Goal: Use online tool/utility: Utilize a website feature to perform a specific function

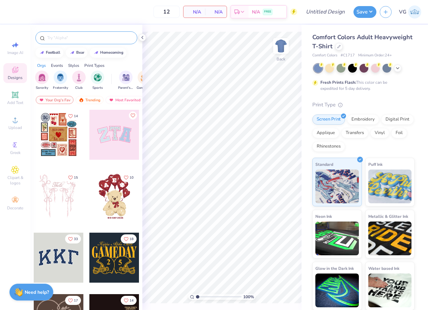
click at [91, 40] on input "text" at bounding box center [90, 37] width 86 height 7
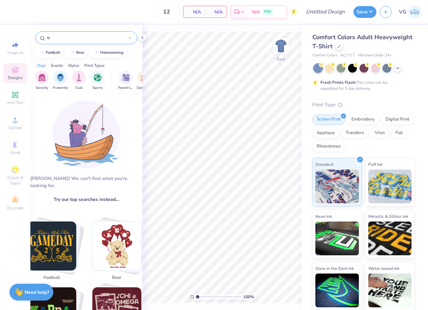
type input "t"
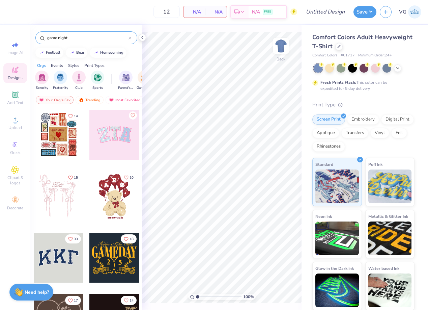
type input "game night"
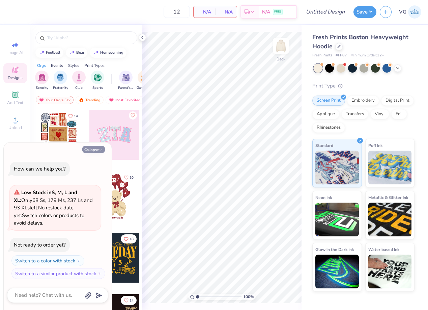
click at [98, 148] on button "Collapse" at bounding box center [93, 149] width 23 height 7
type textarea "x"
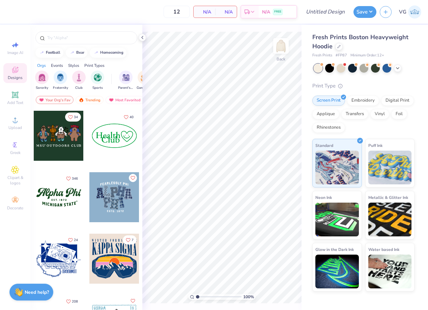
scroll to position [589, 0]
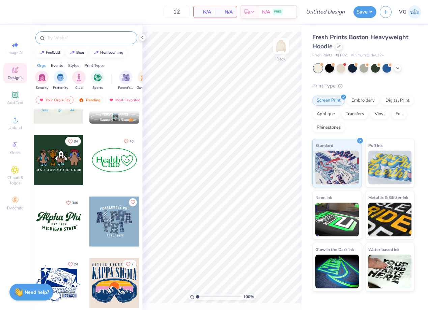
click at [89, 35] on input "text" at bounding box center [90, 37] width 86 height 7
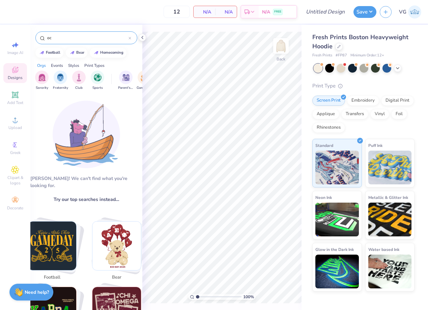
type input "o"
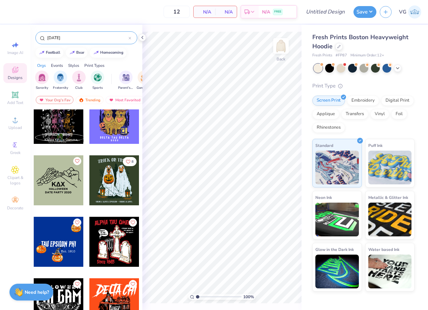
scroll to position [558, 0]
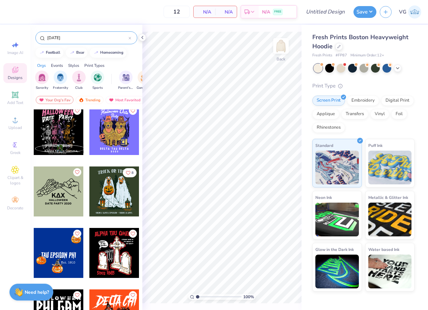
type input "[DATE]"
click at [109, 196] on div at bounding box center [114, 191] width 50 height 50
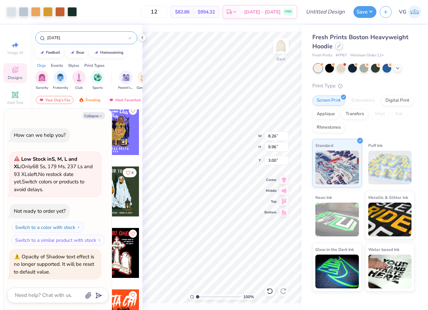
click at [338, 48] on div at bounding box center [338, 45] width 7 height 7
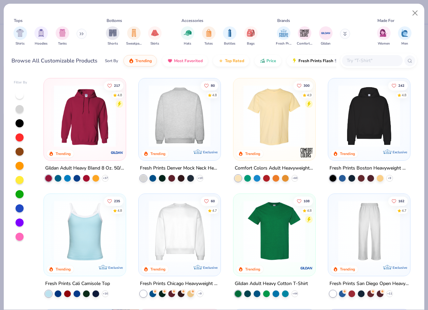
click at [254, 132] on img at bounding box center [274, 116] width 69 height 62
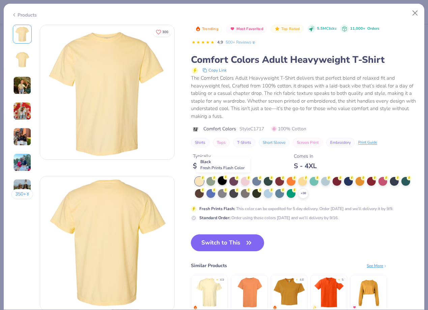
click at [224, 182] on div at bounding box center [222, 180] width 9 height 9
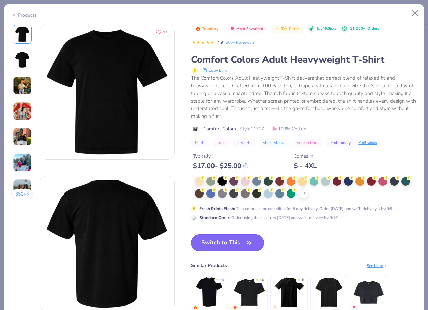
click at [245, 247] on icon "button" at bounding box center [248, 242] width 9 height 9
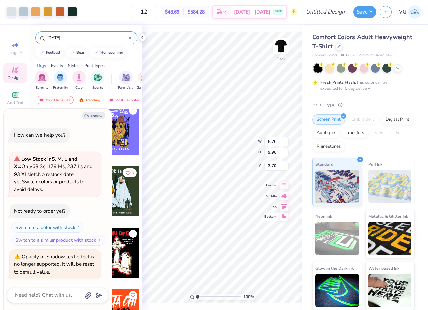
click at [282, 221] on div "100 % Back W 8.26 8.26 " H 9.96 9.96 " Y 3.70 3.70 " Center Middle Top Bottom" at bounding box center [221, 167] width 159 height 285
type textarea "x"
type input "10.90"
type input "13.14"
type input "3.72"
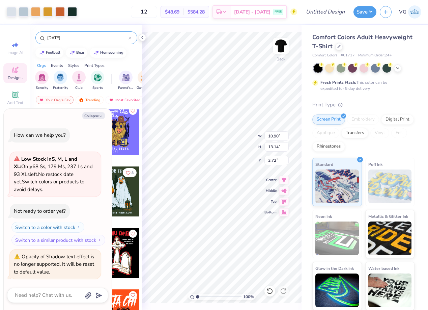
type textarea "x"
type input "3.41"
type textarea "x"
type input "9.47"
type input "1.64"
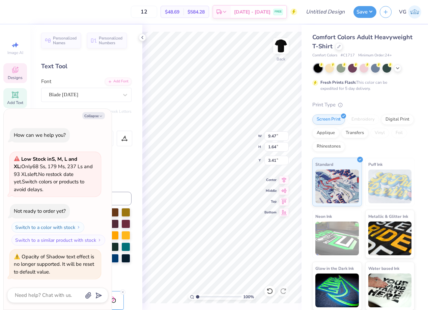
scroll to position [0, 2]
type textarea "x"
type textarea "TRICK OR TREA"
type textarea "x"
type textarea "TRICK OR TRE"
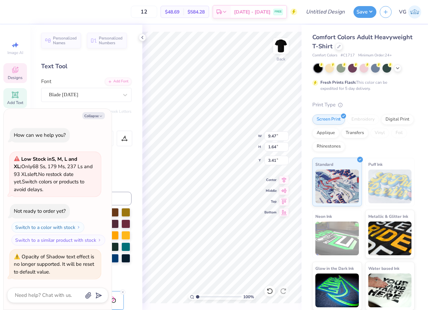
type textarea "x"
type textarea "TRICK OR TR"
type textarea "x"
type textarea "TRICK OR T"
type textarea "x"
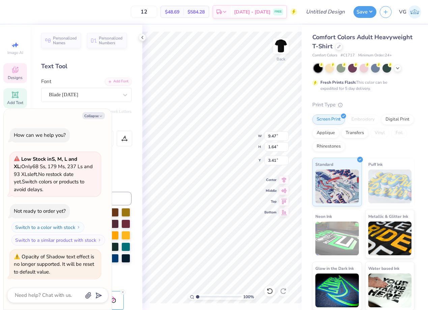
type textarea "TRICK OR"
type textarea "x"
type textarea "TRICK OR"
type textarea "x"
type textarea "TRICK O"
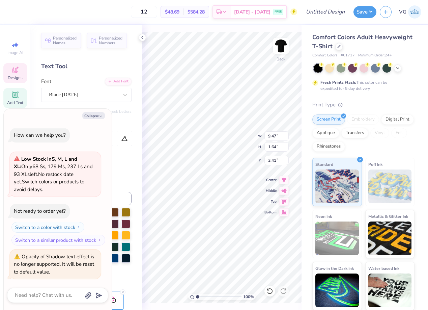
type textarea "x"
type textarea "TRICK"
type textarea "x"
type textarea "TRICK"
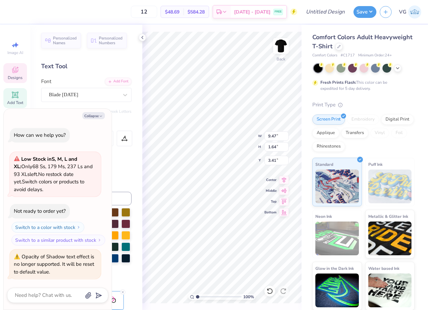
type textarea "x"
type textarea "TRIC"
type textarea "x"
type textarea "TRI"
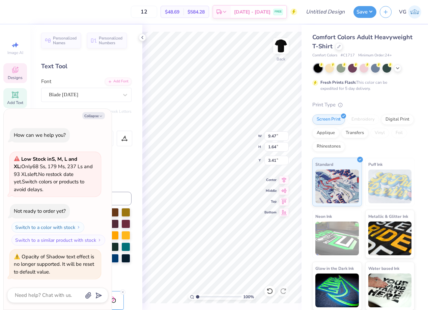
type textarea "x"
type textarea "TR"
type textarea "x"
type textarea "T"
type textarea "x"
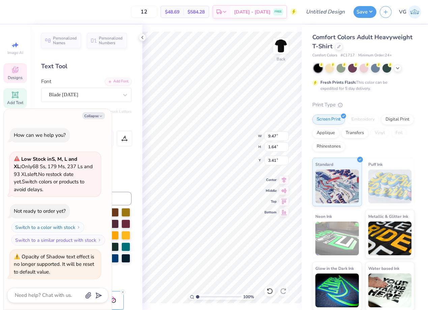
type textarea "x"
type textarea "P"
type textarea "x"
type textarea "Pi"
type textarea "x"
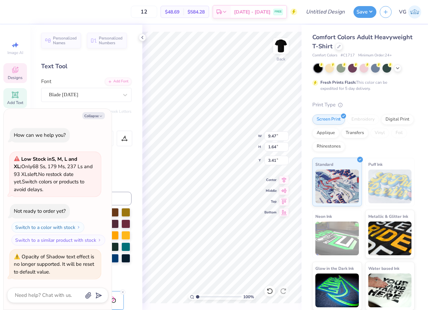
type textarea "Pik"
type textarea "x"
type textarea "Pike"
type textarea "x"
type textarea "Pike"
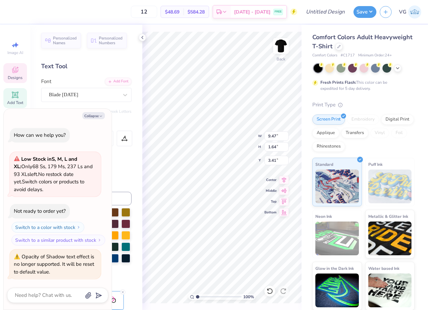
type textarea "x"
type textarea "Pike"
type textarea "x"
type textarea "Pik"
type textarea "x"
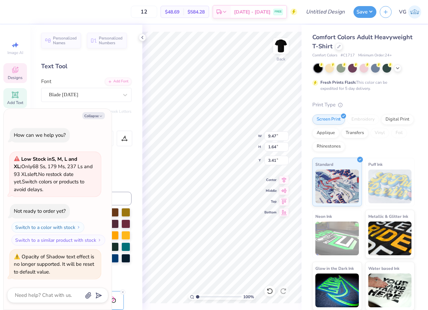
type textarea "Pi"
type textarea "x"
type textarea "P"
type textarea "x"
type textarea "Pi"
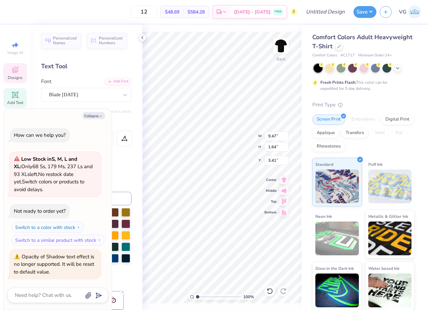
type textarea "x"
type textarea "Pik"
type textarea "x"
type textarea "Pi"
type textarea "x"
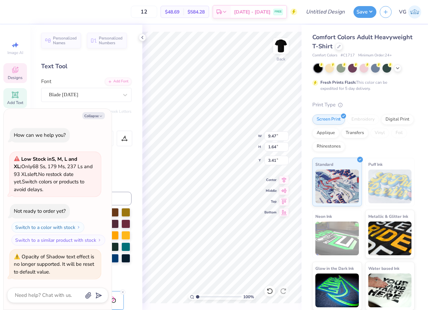
type textarea "P"
type textarea "x"
type textarea "PI"
type textarea "x"
type textarea "PIKE"
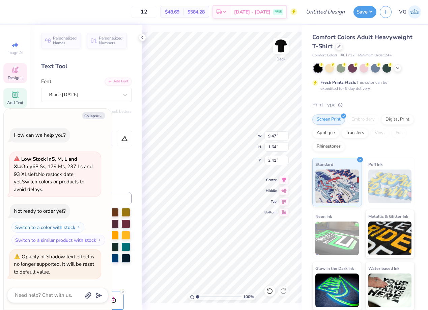
type textarea "x"
type textarea "PIKET"
type textarea "x"
type textarea "PIKETO"
type textarea "x"
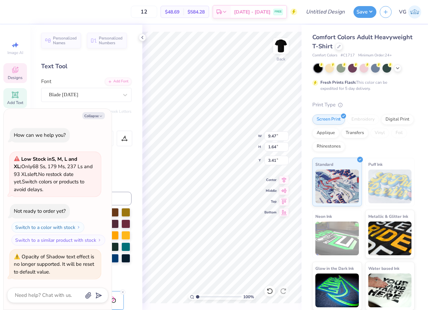
scroll to position [0, 1]
type textarea "PIKETOBER"
type textarea "x"
type textarea "PIKETOBER"
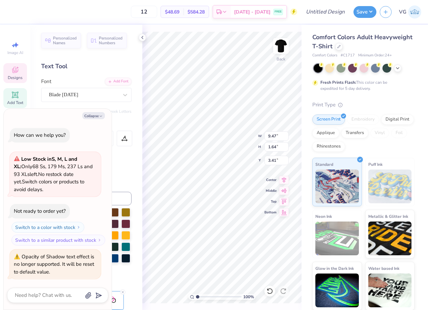
type textarea "x"
type textarea "PIKETOBER F"
type textarea "x"
type textarea "PIKETOBER FE"
type textarea "x"
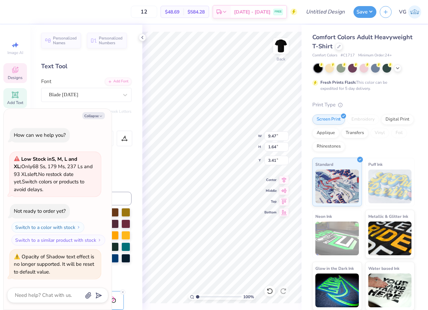
type textarea "PIKETOBER FES"
type textarea "x"
type textarea "PIKETOBER FEST"
type textarea "x"
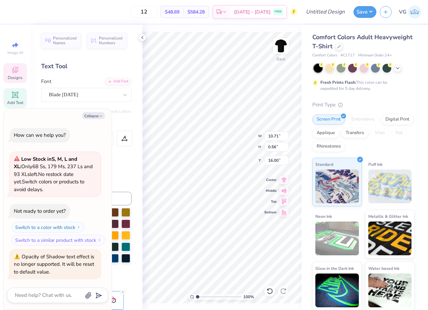
scroll to position [0, 6]
type textarea "SIGMA ALPHA EPSILON SIGMA [PERSON_NAME]"
type textarea "x"
type textarea "SIGMA"
type textarea "x"
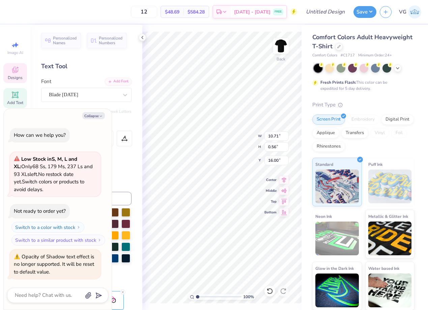
type textarea "SIGMA"
type textarea "x"
type textarea "SIGM"
type textarea "x"
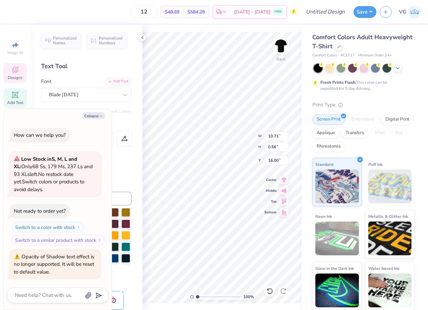
type textarea "SIG"
type textarea "x"
type textarea "SI"
type textarea "x"
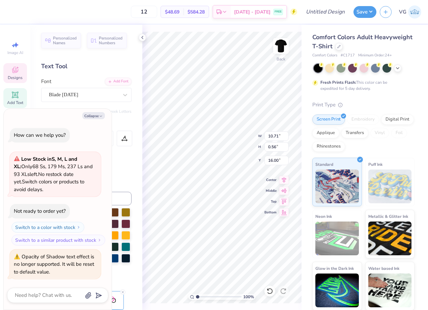
type textarea "S"
click at [143, 37] on icon at bounding box center [142, 37] width 5 height 5
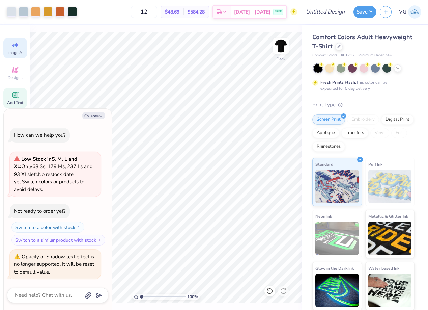
click at [19, 48] on icon at bounding box center [15, 45] width 8 height 8
type textarea "x"
select select "4"
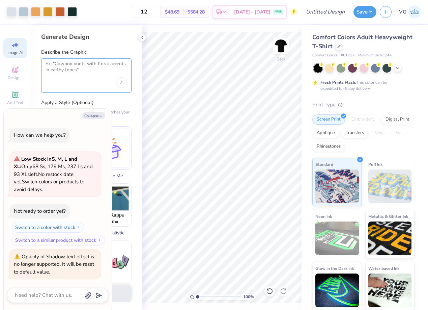
click at [85, 70] on textarea at bounding box center [87, 69] width 82 height 17
type textarea "[DATE] themed [MEDICAL_DATA] shirt"
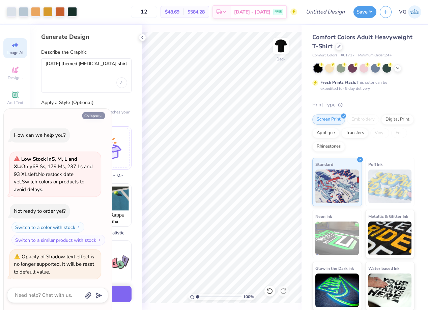
click at [96, 116] on button "Collapse" at bounding box center [93, 115] width 23 height 7
type textarea "x"
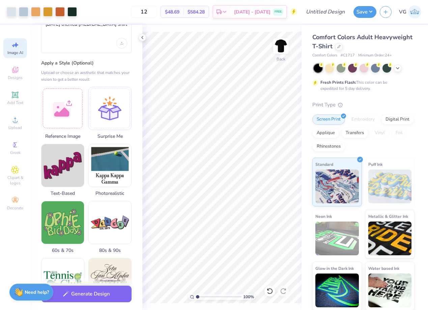
scroll to position [40, 0]
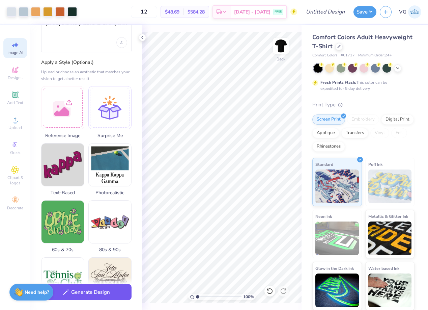
click at [101, 289] on button "Generate Design" at bounding box center [86, 292] width 90 height 17
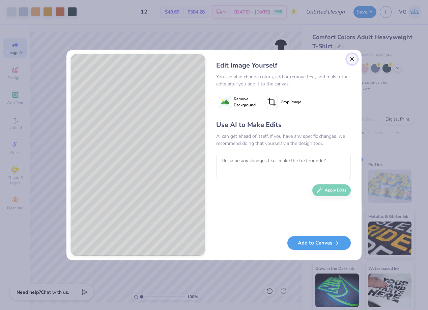
click at [352, 58] on button "Close" at bounding box center [352, 59] width 11 height 11
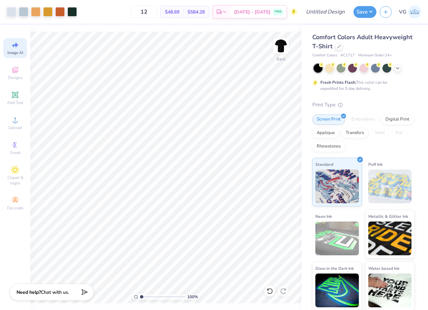
click at [13, 44] on icon at bounding box center [13, 45] width 3 height 3
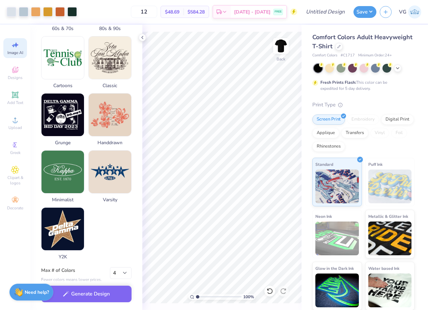
scroll to position [0, 0]
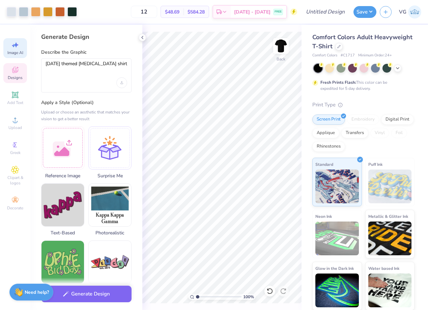
click at [15, 72] on icon at bounding box center [14, 71] width 5 height 4
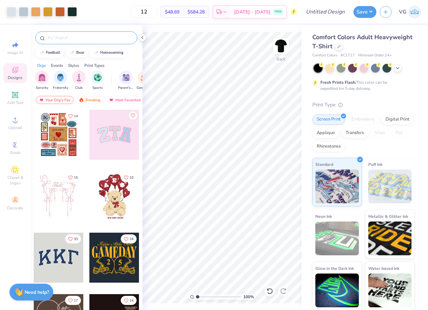
click at [87, 35] on input "text" at bounding box center [90, 37] width 86 height 7
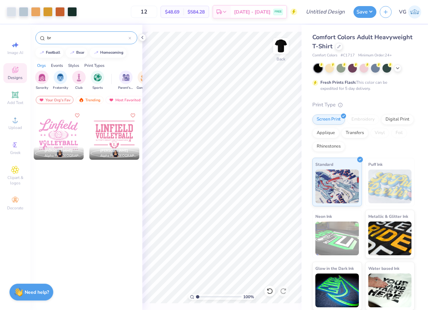
type input "b"
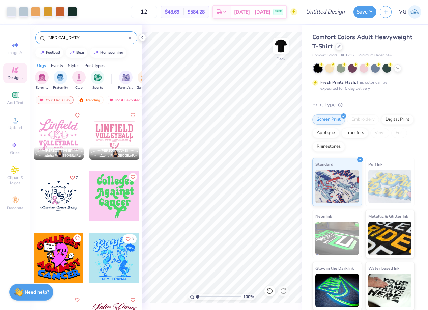
type input "[MEDICAL_DATA]"
